Goal: Task Accomplishment & Management: Manage account settings

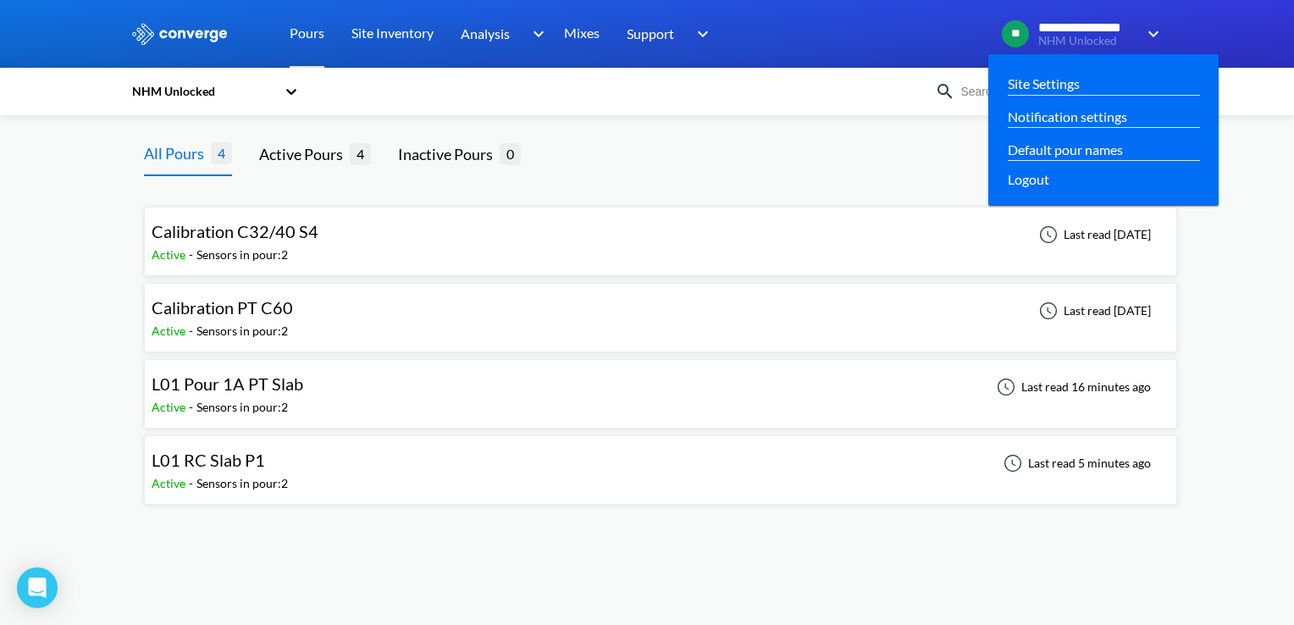
click at [1155, 37] on img at bounding box center [1150, 34] width 27 height 20
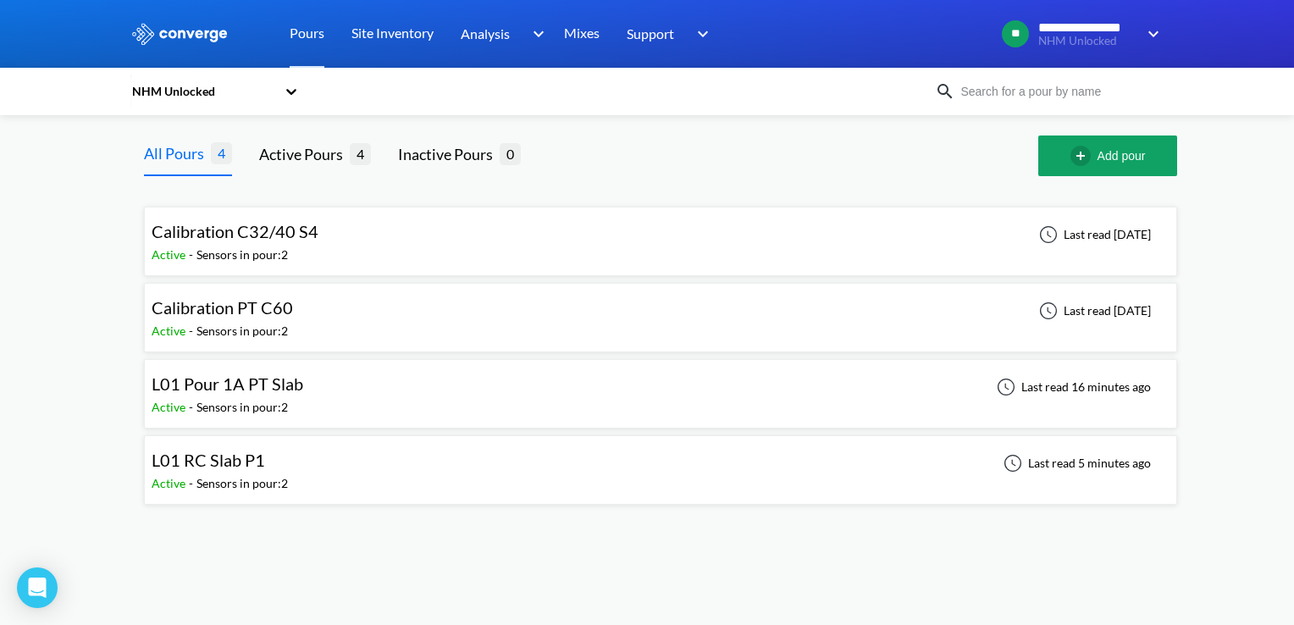
click at [178, 35] on img at bounding box center [179, 34] width 98 height 22
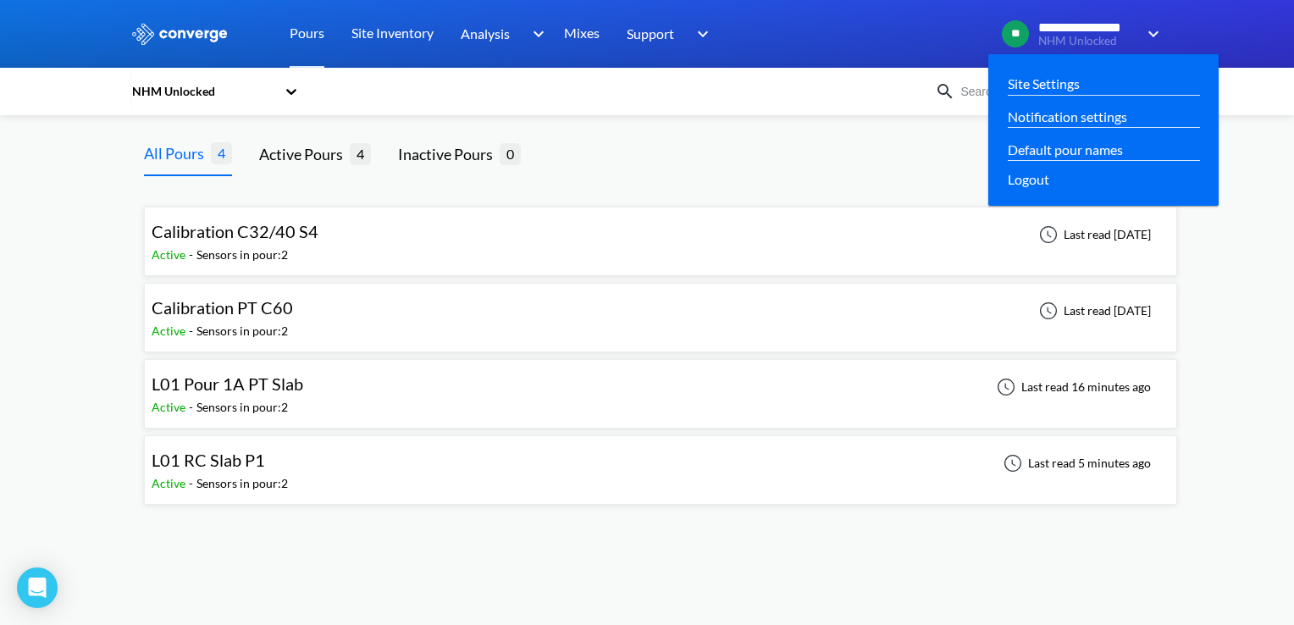
click at [1150, 29] on img at bounding box center [1150, 34] width 27 height 20
click at [1029, 75] on link "Site Settings" at bounding box center [1044, 83] width 72 height 21
click at [1048, 79] on link "Site Settings" at bounding box center [1044, 83] width 72 height 21
